Goal: Task Accomplishment & Management: Complete application form

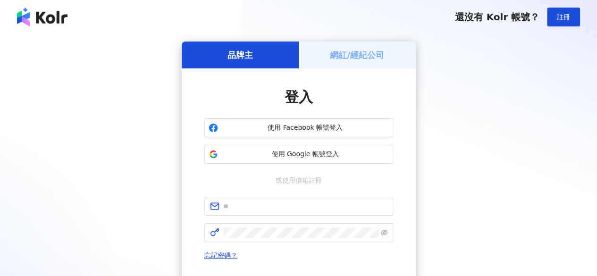
click at [347, 54] on h5 "網紅/經紀公司" at bounding box center [357, 55] width 54 height 12
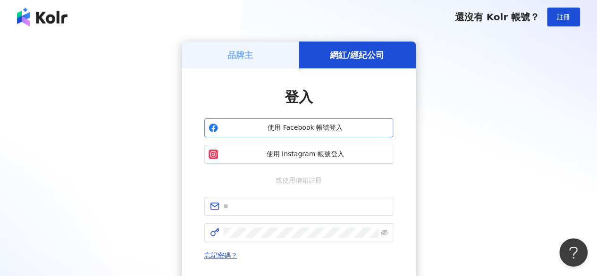
click at [306, 128] on span "使用 Facebook 帳號登入" at bounding box center [305, 127] width 167 height 9
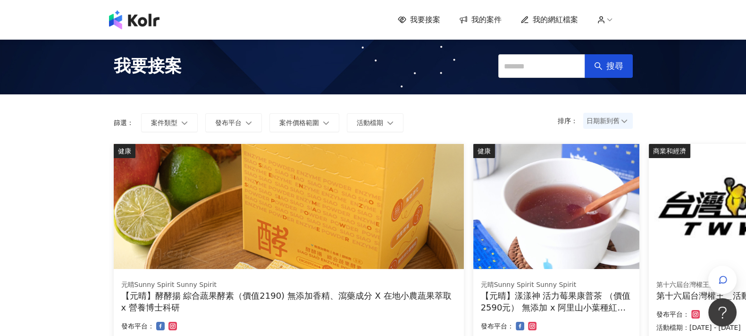
drag, startPoint x: 588, startPoint y: 0, endPoint x: 441, endPoint y: 119, distance: 189.5
click at [441, 119] on form "排序： 日期新到舊 篩選： 案件類型 發布平台 案件價格範圍 活動檔期" at bounding box center [373, 122] width 519 height 19
click at [419, 19] on span "我要接案" at bounding box center [425, 20] width 30 height 10
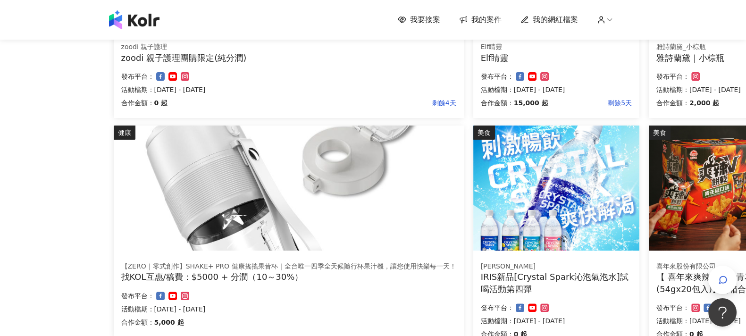
scroll to position [471, 0]
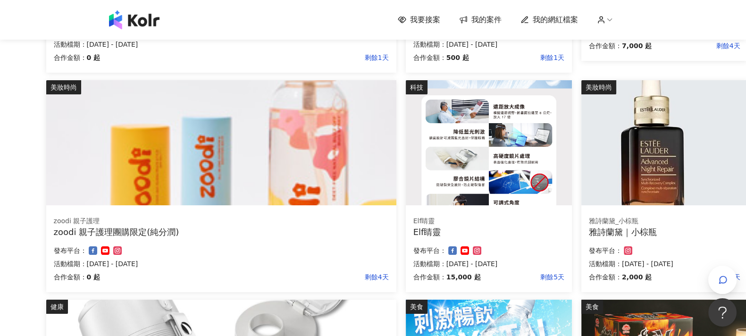
click at [596, 140] on img at bounding box center [664, 142] width 166 height 125
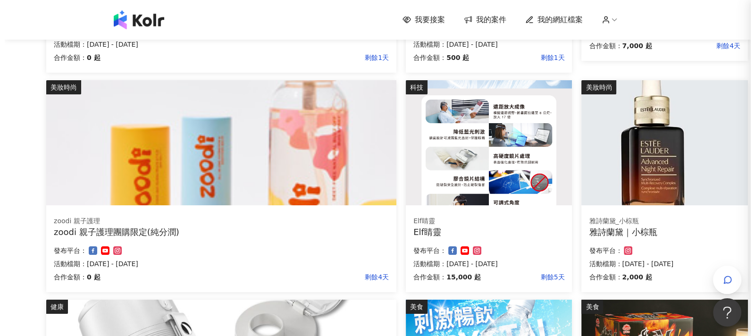
scroll to position [295, 59]
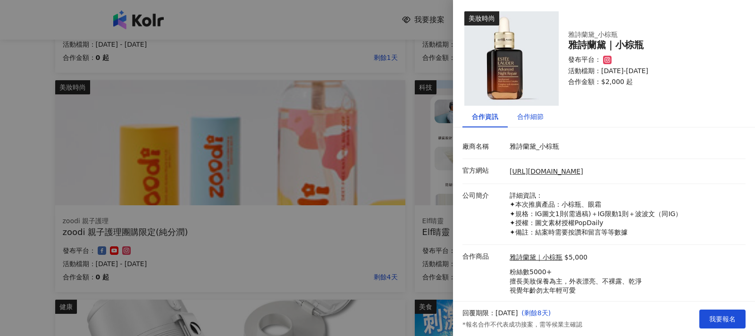
click at [539, 118] on div "合作細節" at bounding box center [530, 116] width 26 height 10
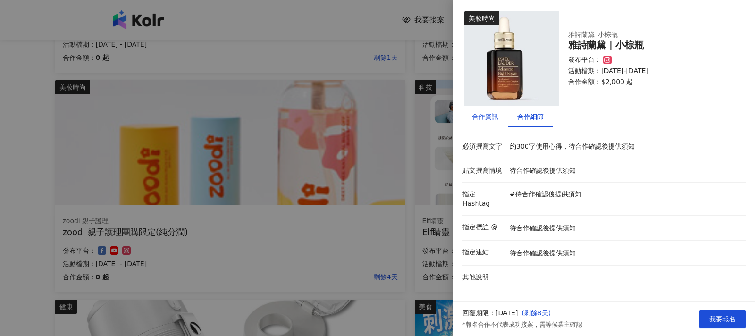
click at [487, 117] on div "合作資訊" at bounding box center [485, 116] width 26 height 10
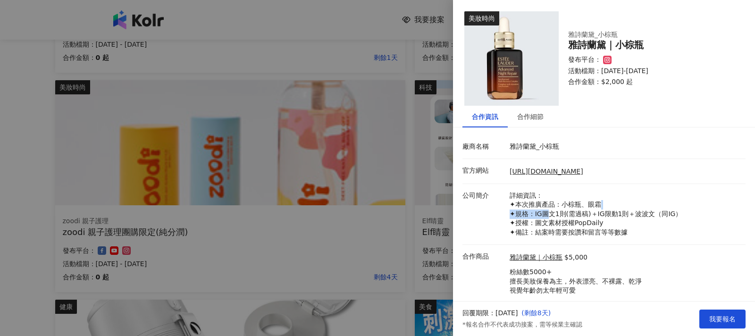
drag, startPoint x: 548, startPoint y: 214, endPoint x: 657, endPoint y: 209, distance: 109.6
click at [596, 209] on p "詳細資訊： ✦本次推廣產品：小棕瓶、眼霜 ✦規格：IG圖文1則(需過稿)＋IG限動1則＋波波文（同IG） ✦授權：圖文素材授權PopDaily ✦備註：結案時…" at bounding box center [625, 214] width 231 height 46
click at [596, 210] on p "詳細資訊： ✦本次推廣產品：小棕瓶、眼霜 ✦規格：IG圖文1則(需過稿)＋IG限動1則＋波波文（同IG） ✦授權：圖文素材授權PopDaily ✦備註：結案時…" at bounding box center [625, 214] width 231 height 46
drag, startPoint x: 537, startPoint y: 219, endPoint x: 609, endPoint y: 219, distance: 72.2
click at [596, 219] on p "詳細資訊： ✦本次推廣產品：小棕瓶、眼霜 ✦規格：IG圖文1則(需過稿)＋IG限動1則＋波波文（同IG） ✦授權：圖文素材授權PopDaily ✦備註：結案時…" at bounding box center [625, 214] width 231 height 46
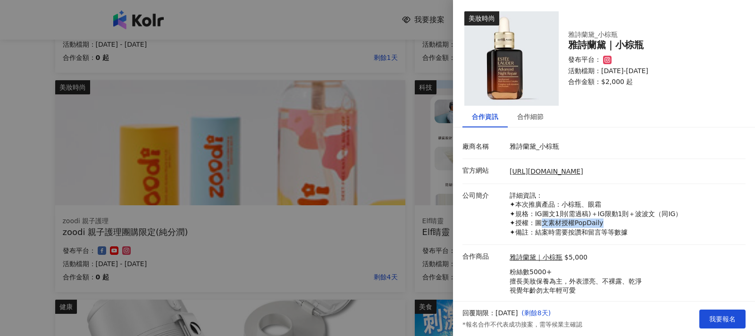
click at [570, 220] on p "詳細資訊： ✦本次推廣產品：小棕瓶、眼霜 ✦規格：IG圖文1則(需過稿)＋IG限動1則＋波波文（同IG） ✦授權：圖文素材授權PopDaily ✦備註：結案時…" at bounding box center [625, 214] width 231 height 46
drag, startPoint x: 544, startPoint y: 229, endPoint x: 585, endPoint y: 223, distance: 40.6
click at [596, 230] on p "詳細資訊： ✦本次推廣產品：小棕瓶、眼霜 ✦規格：IG圖文1則(需過稿)＋IG限動1則＋波波文（同IG） ✦授權：圖文素材授權PopDaily ✦備註：結案時…" at bounding box center [625, 214] width 231 height 46
click at [582, 223] on p "詳細資訊： ✦本次推廣產品：小棕瓶、眼霜 ✦規格：IG圖文1則(需過稿)＋IG限動1則＋波波文（同IG） ✦授權：圖文素材授權PopDaily ✦備註：結案時…" at bounding box center [625, 214] width 231 height 46
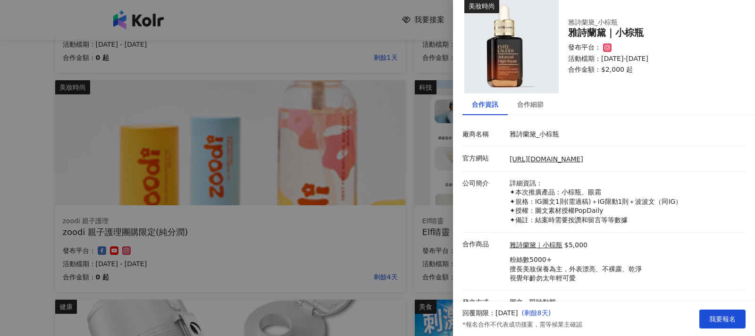
scroll to position [24, 0]
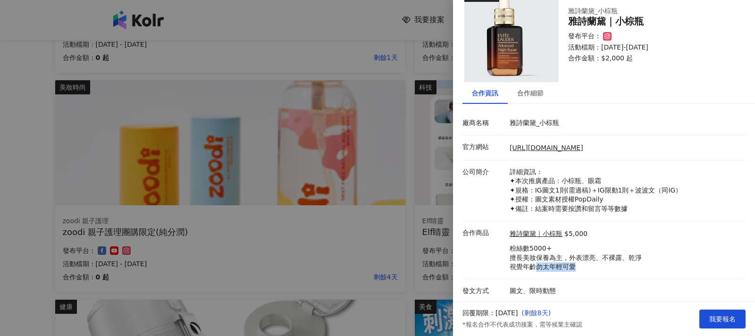
drag, startPoint x: 537, startPoint y: 268, endPoint x: 581, endPoint y: 268, distance: 44.4
click at [581, 268] on p "粉絲數5000+ 擅長美妝保養為主，外表漂亮、不裸露、乾淨 視覺年齡勿太年輕可愛" at bounding box center [576, 258] width 132 height 28
click at [595, 261] on p "粉絲數5000+ 擅長美妝保養為主，外表漂亮、不裸露、乾淨 視覺年齡勿太年輕可愛" at bounding box center [576, 258] width 132 height 28
click at [536, 92] on div "合作細節" at bounding box center [530, 93] width 26 height 10
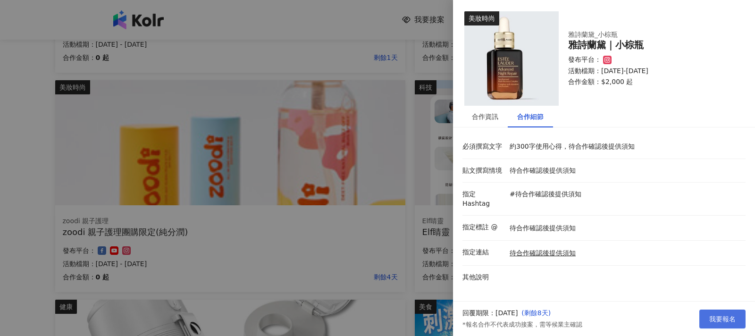
click at [596, 276] on span "我要報名" at bounding box center [722, 319] width 26 height 8
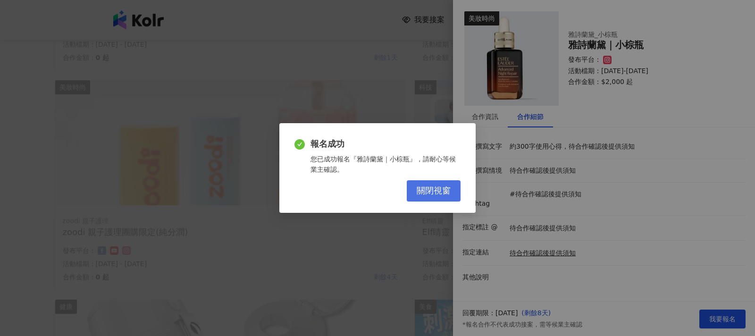
click at [440, 194] on span "關閉視窗" at bounding box center [434, 191] width 34 height 10
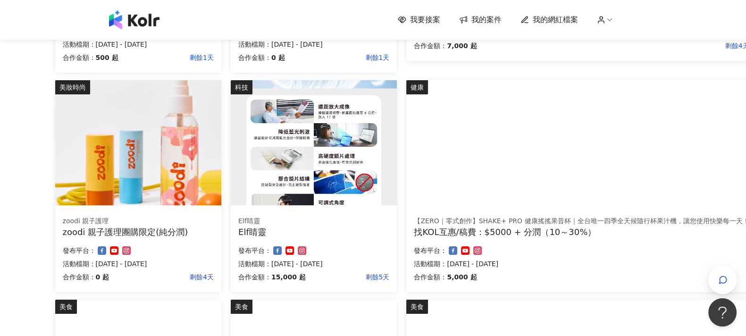
click at [321, 144] on img at bounding box center [314, 142] width 166 height 125
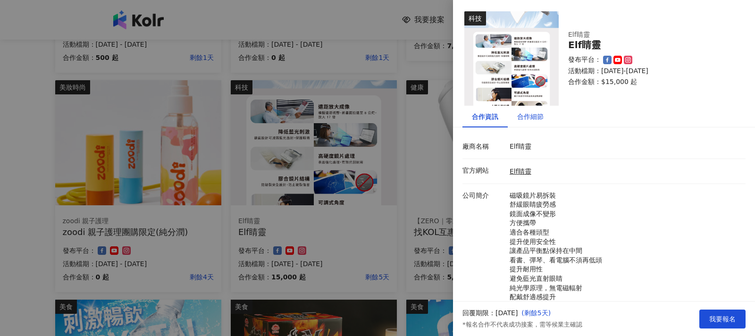
click at [532, 114] on div "合作細節" at bounding box center [530, 116] width 26 height 10
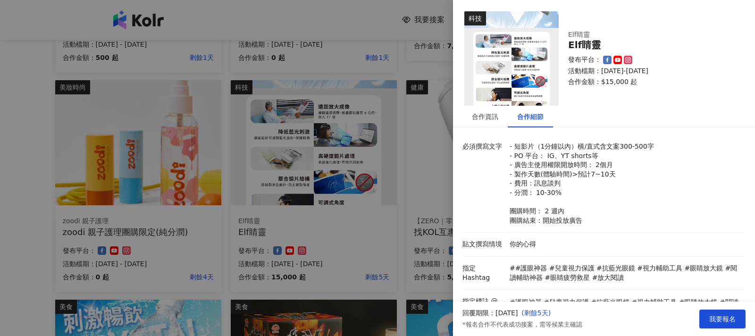
click at [437, 72] on div at bounding box center [377, 168] width 755 height 336
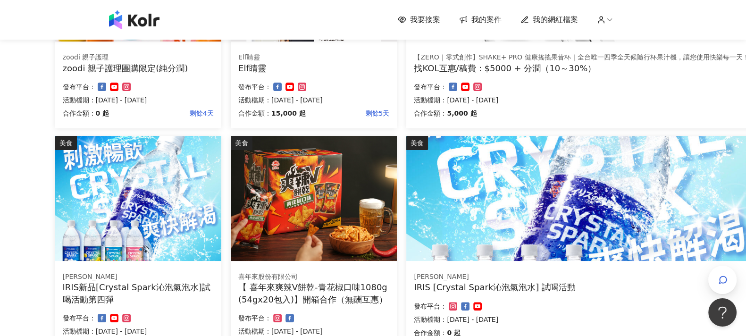
scroll to position [531, 59]
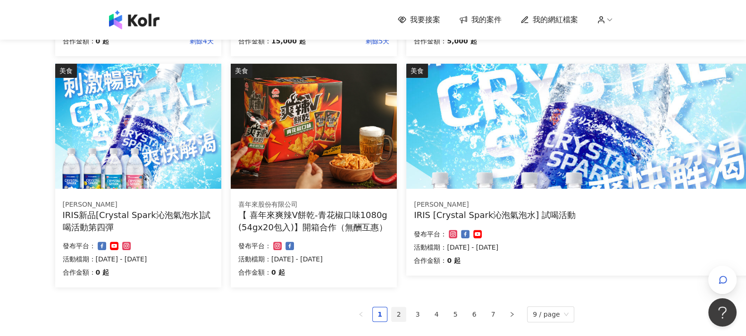
click at [404, 276] on link "2" at bounding box center [399, 314] width 14 height 14
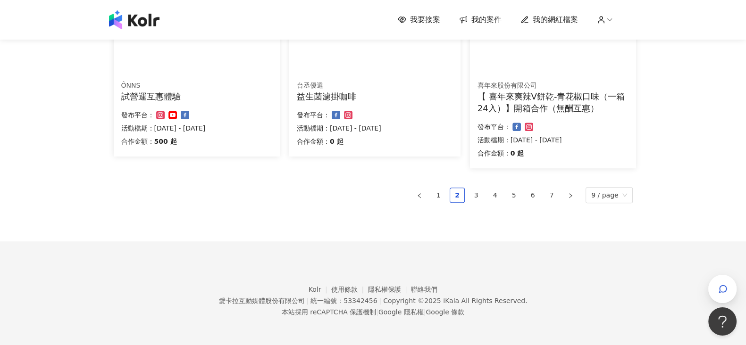
scroll to position [662, 0]
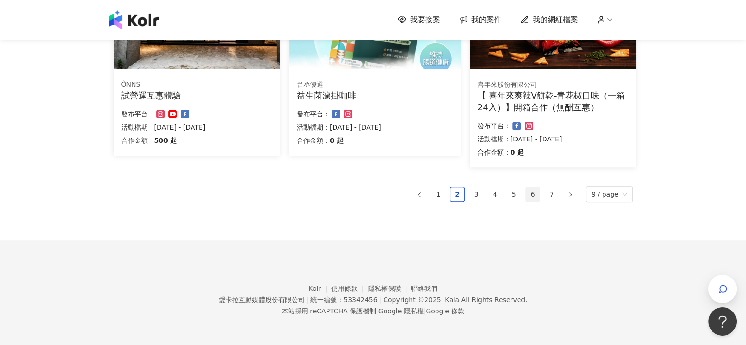
click at [533, 194] on link "6" at bounding box center [533, 194] width 14 height 14
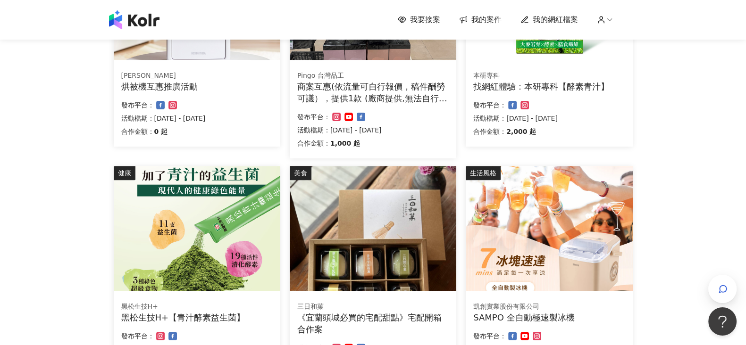
scroll to position [649, 0]
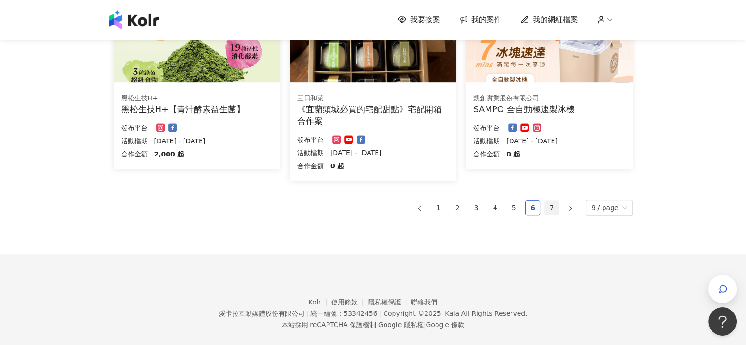
click at [558, 207] on link "7" at bounding box center [551, 208] width 14 height 14
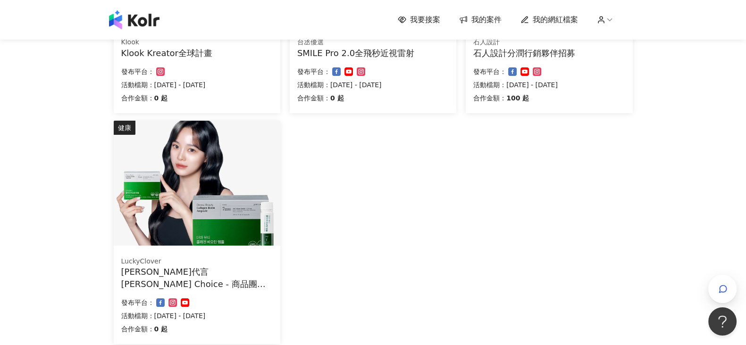
scroll to position [0, 0]
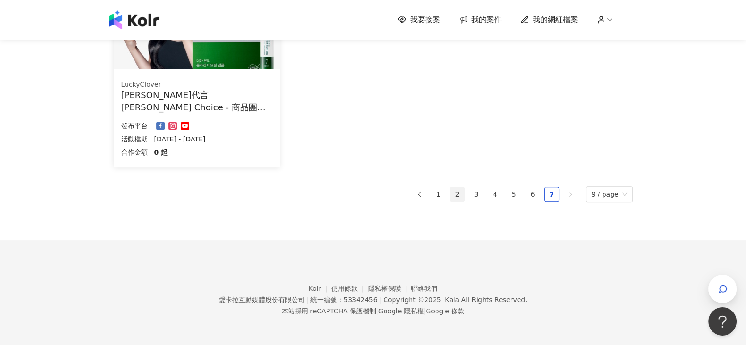
click at [461, 191] on link "2" at bounding box center [457, 194] width 14 height 14
